Goal: Task Accomplishment & Management: Manage account settings

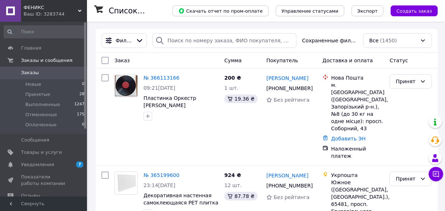
click at [31, 7] on span "ФЕНИКС" at bounding box center [51, 7] width 54 height 7
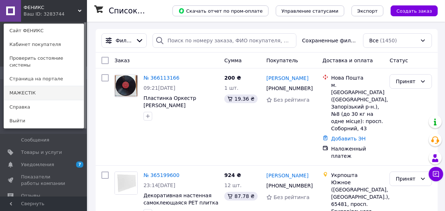
click at [22, 87] on link "МАЖЕСТІК" at bounding box center [44, 93] width 80 height 14
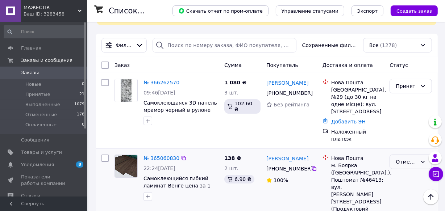
scroll to position [33, 0]
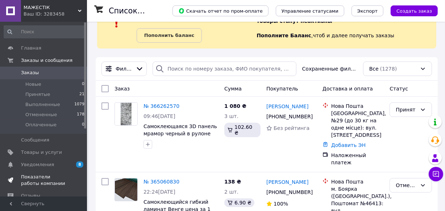
click at [40, 177] on span "Показатели работы компании" at bounding box center [44, 180] width 46 height 13
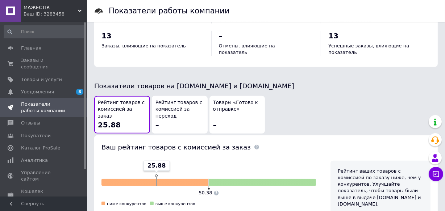
scroll to position [263, 0]
